Goal: Information Seeking & Learning: Learn about a topic

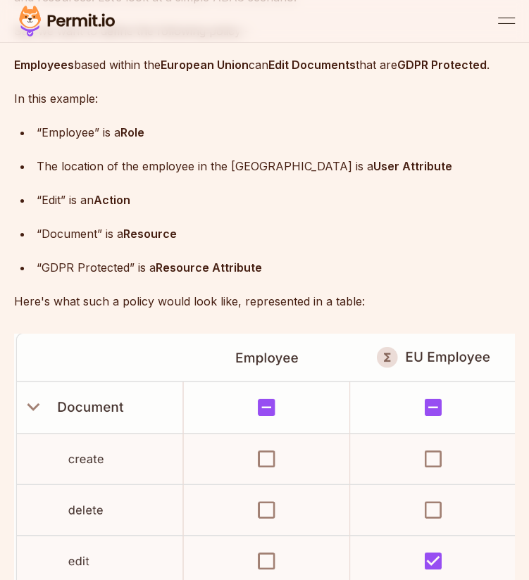
scroll to position [5050, 0]
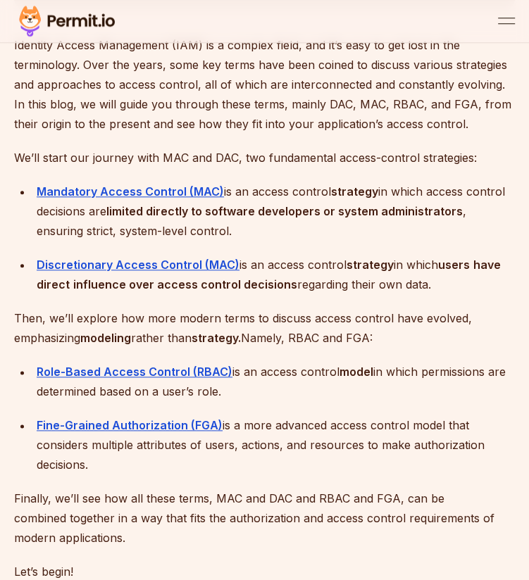
scroll to position [650, 0]
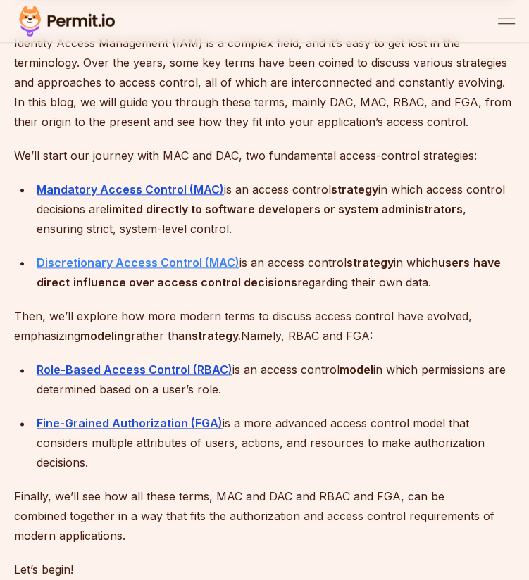
click at [190, 256] on strong "Discretionary Access Control (MAC)" at bounding box center [138, 263] width 203 height 14
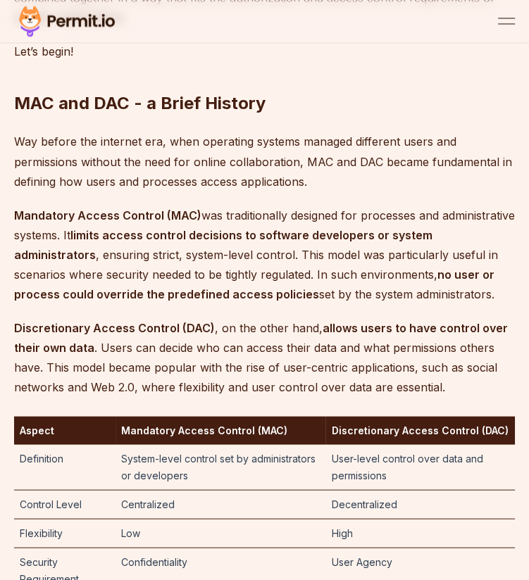
scroll to position [1171, 0]
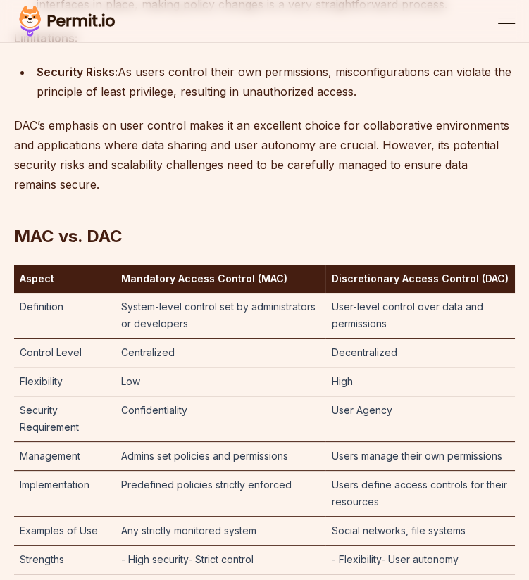
scroll to position [2552, 0]
